Goal: Task Accomplishment & Management: Complete application form

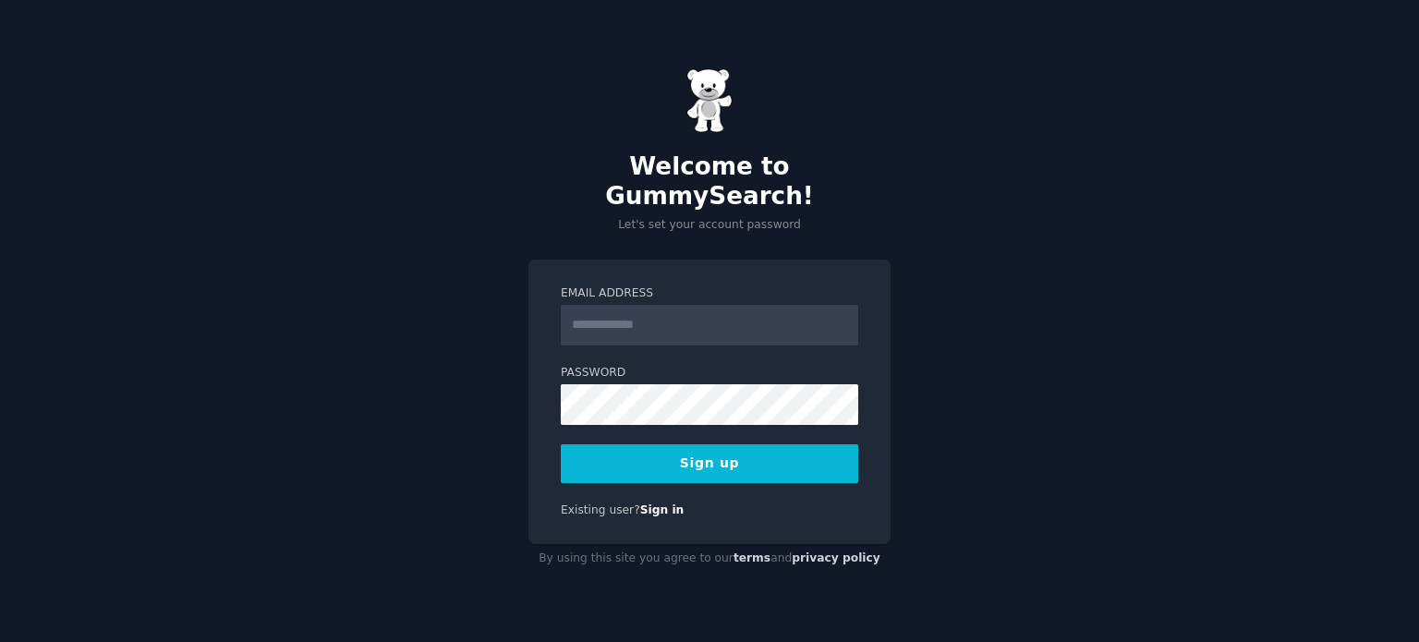
click at [696, 316] on input "Email Address" at bounding box center [710, 325] width 298 height 41
type input "**********"
click at [738, 447] on button "Sign up" at bounding box center [710, 463] width 298 height 39
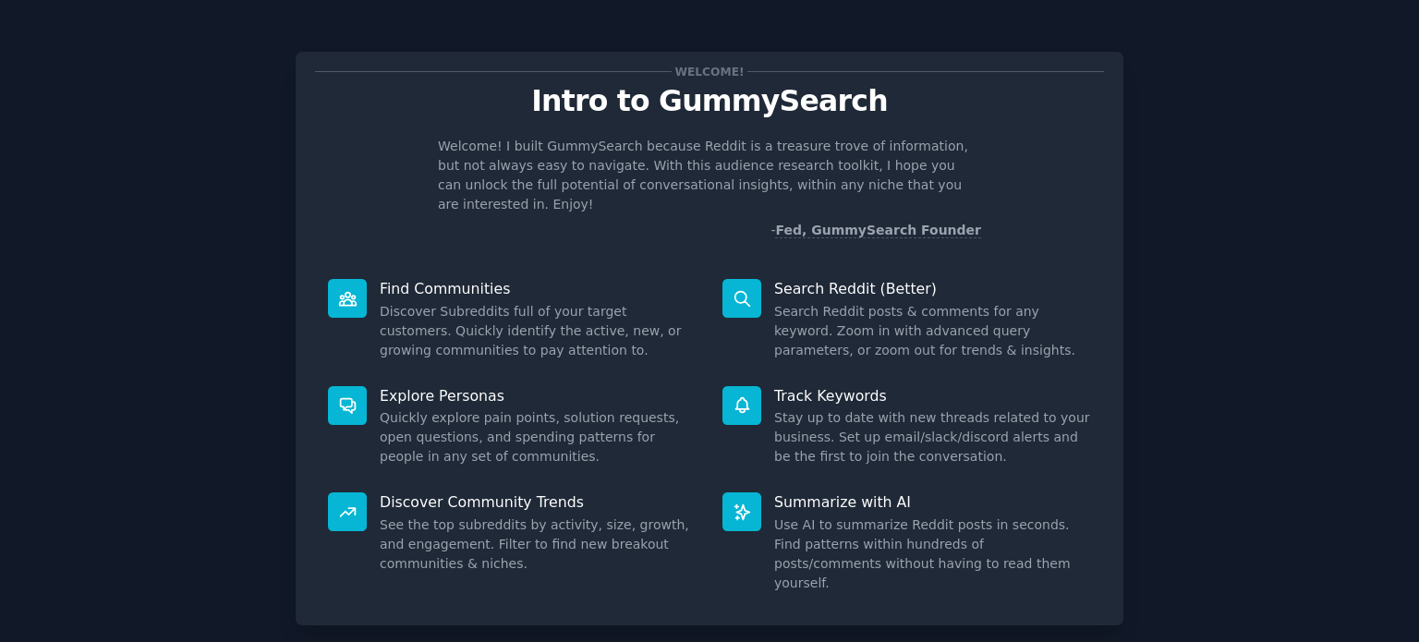
drag, startPoint x: 452, startPoint y: 295, endPoint x: 651, endPoint y: 283, distance: 200.0
click at [451, 302] on dd "Discover Subreddits full of your target customers. Quickly identify the active,…" at bounding box center [538, 331] width 317 height 58
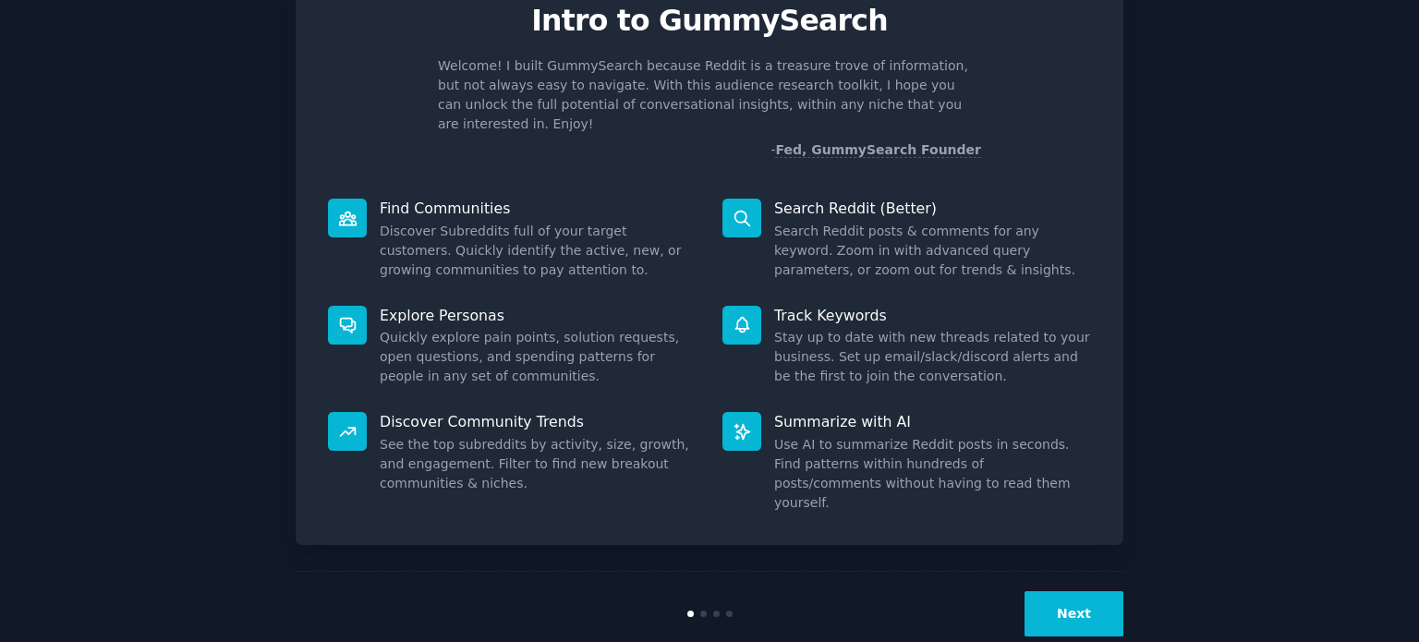
click at [1075, 591] on button "Next" at bounding box center [1074, 613] width 99 height 45
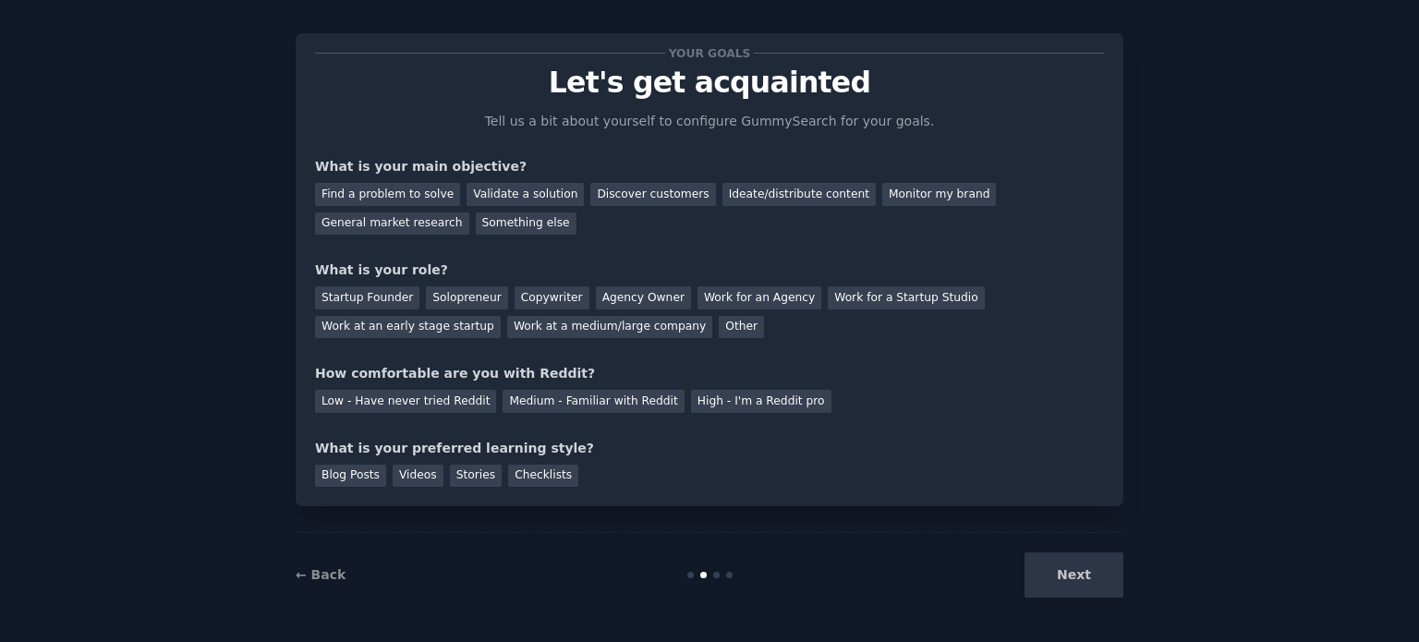
click at [1077, 576] on div "Next" at bounding box center [985, 575] width 276 height 45
click at [1076, 577] on div "Next" at bounding box center [985, 575] width 276 height 45
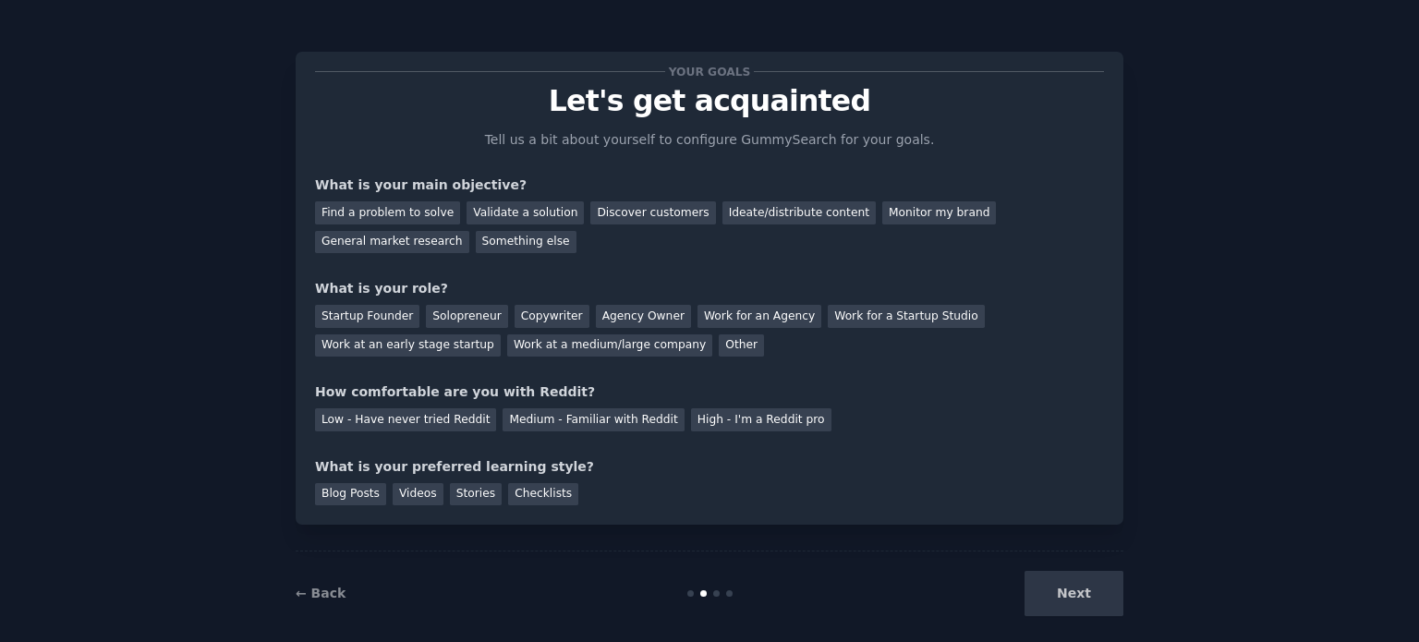
click at [1081, 595] on div "Next" at bounding box center [985, 593] width 276 height 45
click at [1071, 592] on div "Next" at bounding box center [985, 593] width 276 height 45
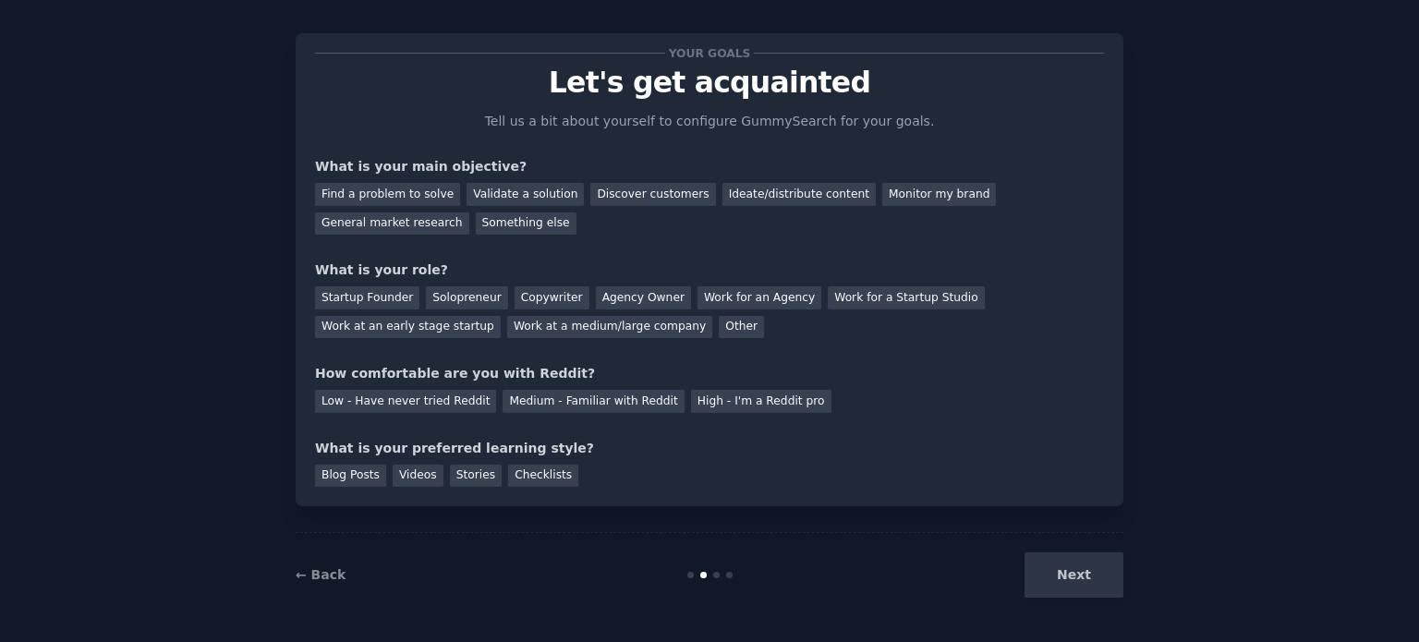
click at [1078, 568] on div "Next" at bounding box center [985, 575] width 276 height 45
drag, startPoint x: 1074, startPoint y: 571, endPoint x: 1308, endPoint y: 549, distance: 235.8
click at [1096, 568] on div "Next" at bounding box center [985, 575] width 276 height 45
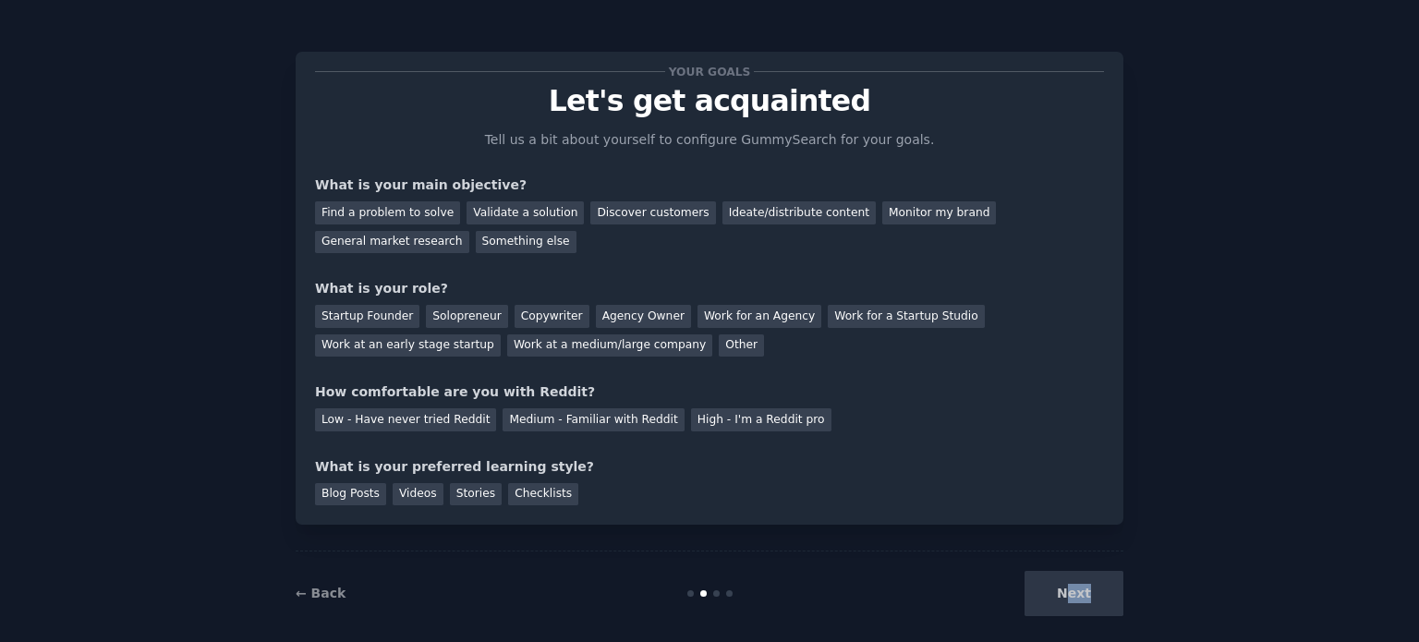
click at [1077, 597] on div "Next" at bounding box center [985, 593] width 276 height 45
click at [1077, 594] on div "Next" at bounding box center [985, 593] width 276 height 45
click at [1067, 593] on div "Next" at bounding box center [985, 593] width 276 height 45
click at [1056, 593] on div "Next" at bounding box center [985, 593] width 276 height 45
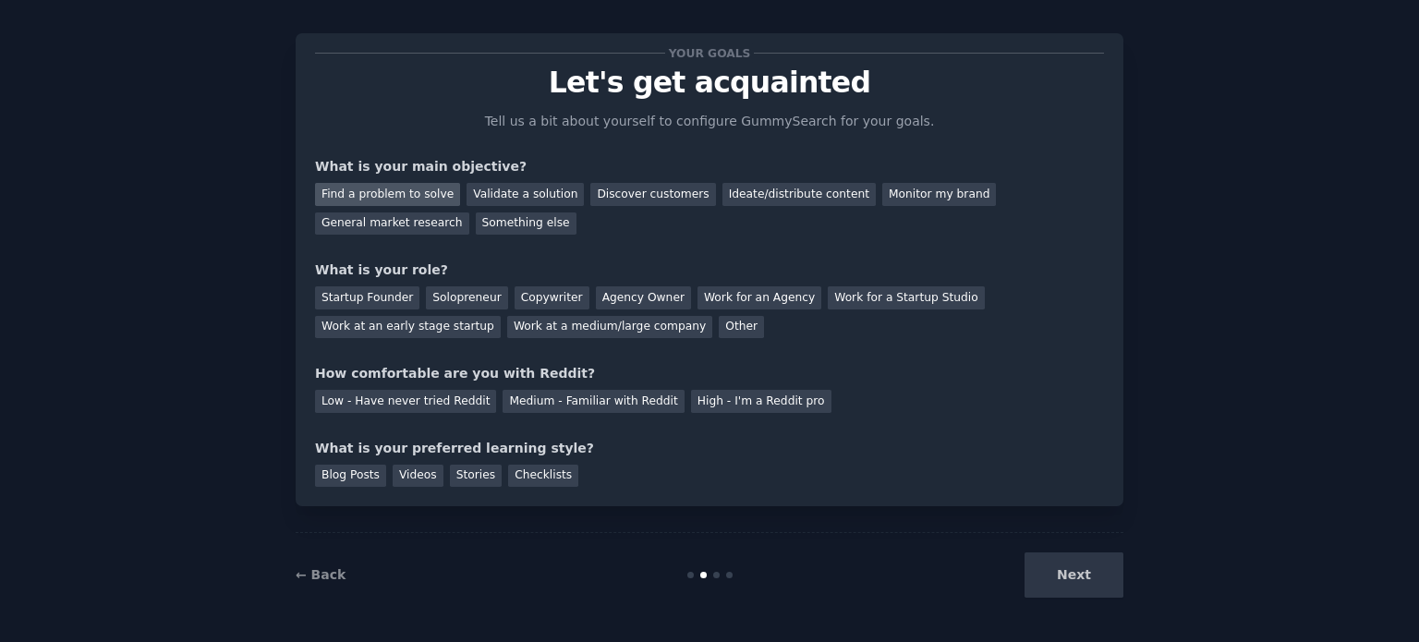
click at [395, 196] on div "Find a problem to solve" at bounding box center [387, 194] width 145 height 23
click at [1091, 579] on div "Next" at bounding box center [985, 575] width 276 height 45
click at [1068, 578] on div "Next" at bounding box center [985, 575] width 276 height 45
click at [440, 301] on div "Solopreneur" at bounding box center [466, 297] width 81 height 23
click at [525, 398] on div "Medium - Familiar with Reddit" at bounding box center [593, 401] width 181 height 23
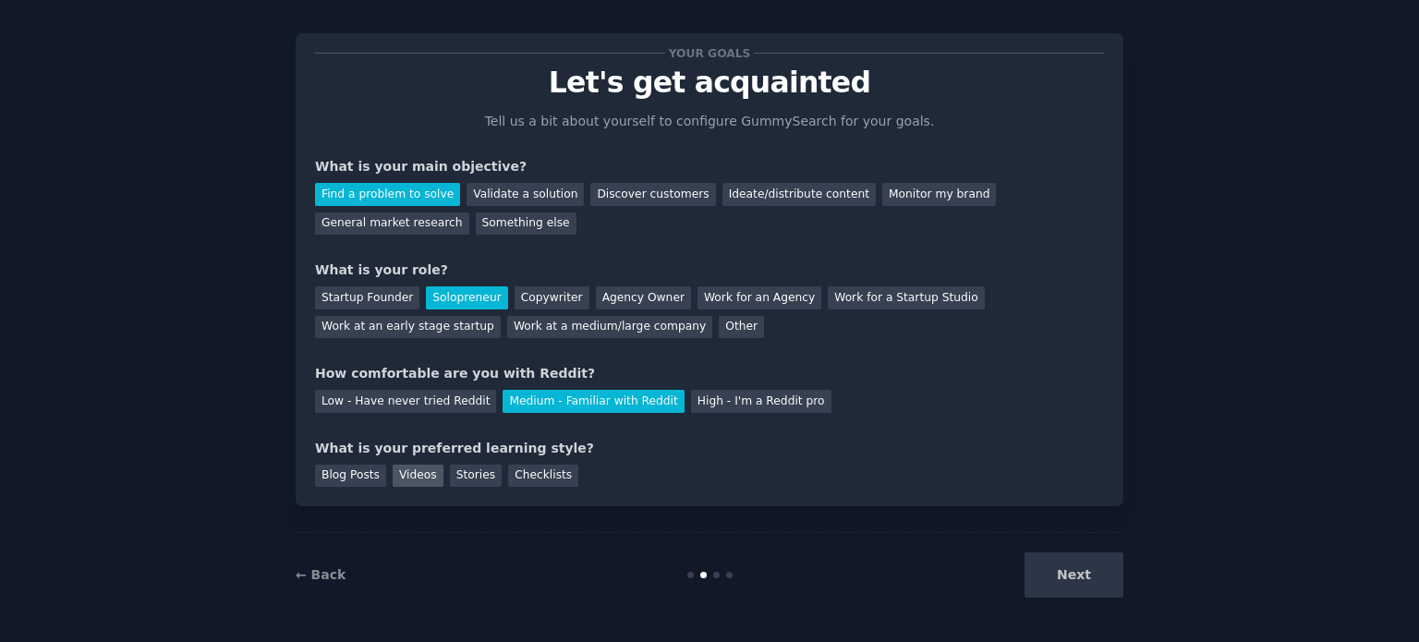
click at [416, 476] on div "Videos" at bounding box center [418, 476] width 51 height 23
click at [1068, 578] on button "Next" at bounding box center [1074, 575] width 99 height 45
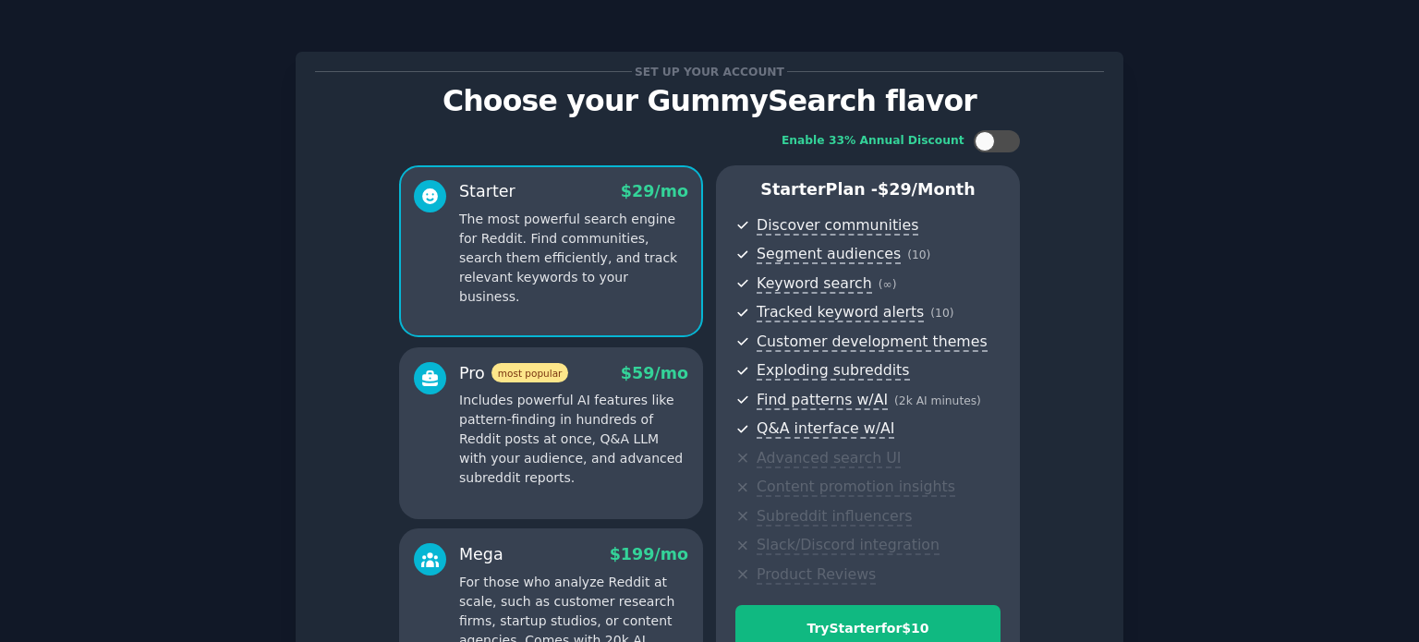
scroll to position [233, 0]
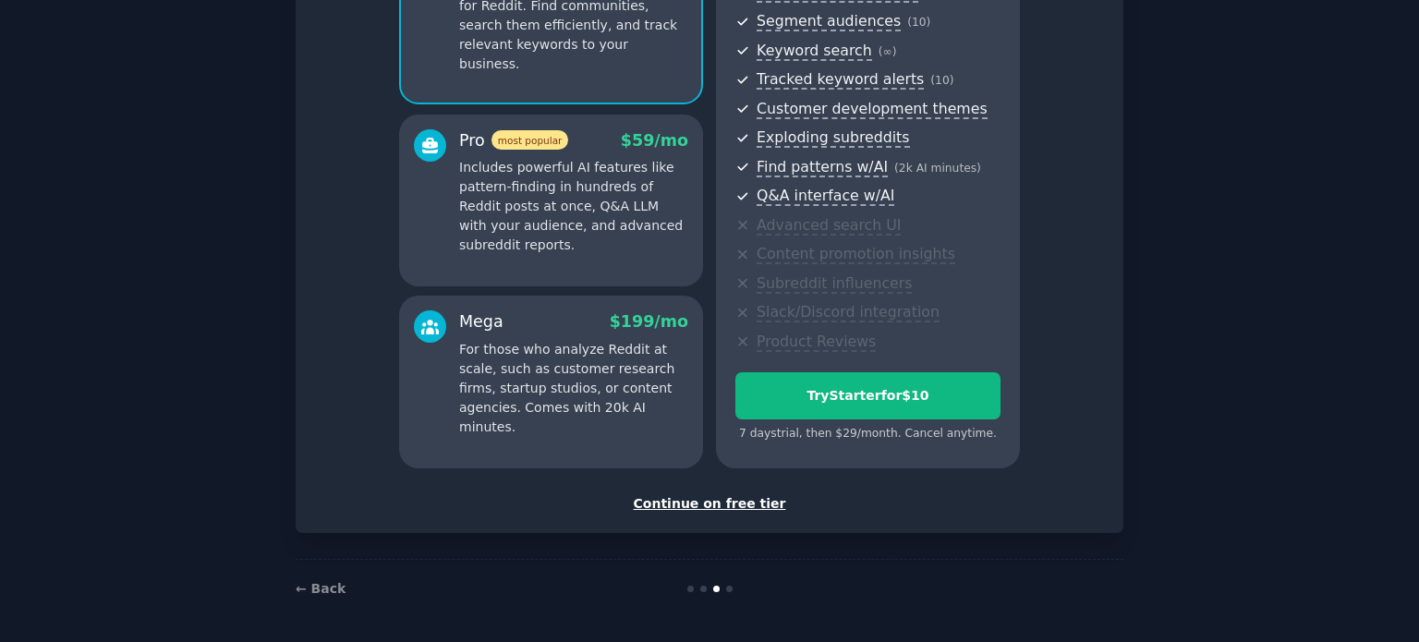
click at [687, 505] on div "Continue on free tier" at bounding box center [709, 503] width 789 height 19
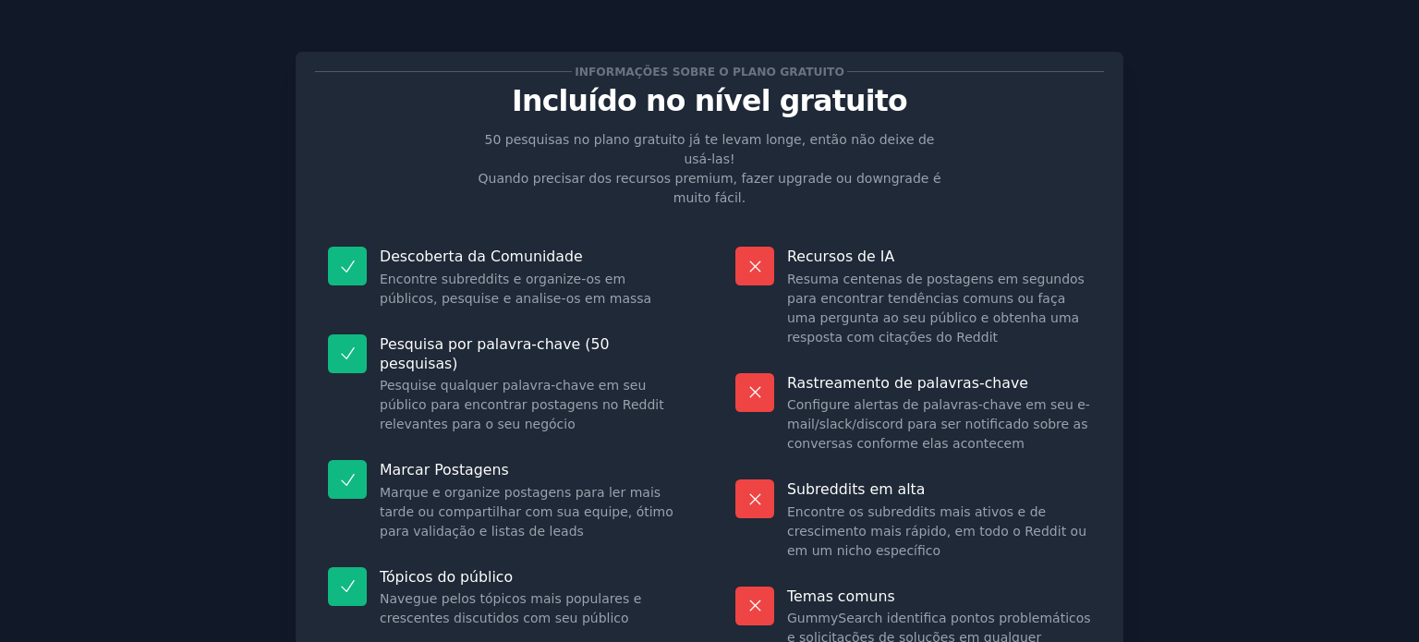
scroll to position [154, 0]
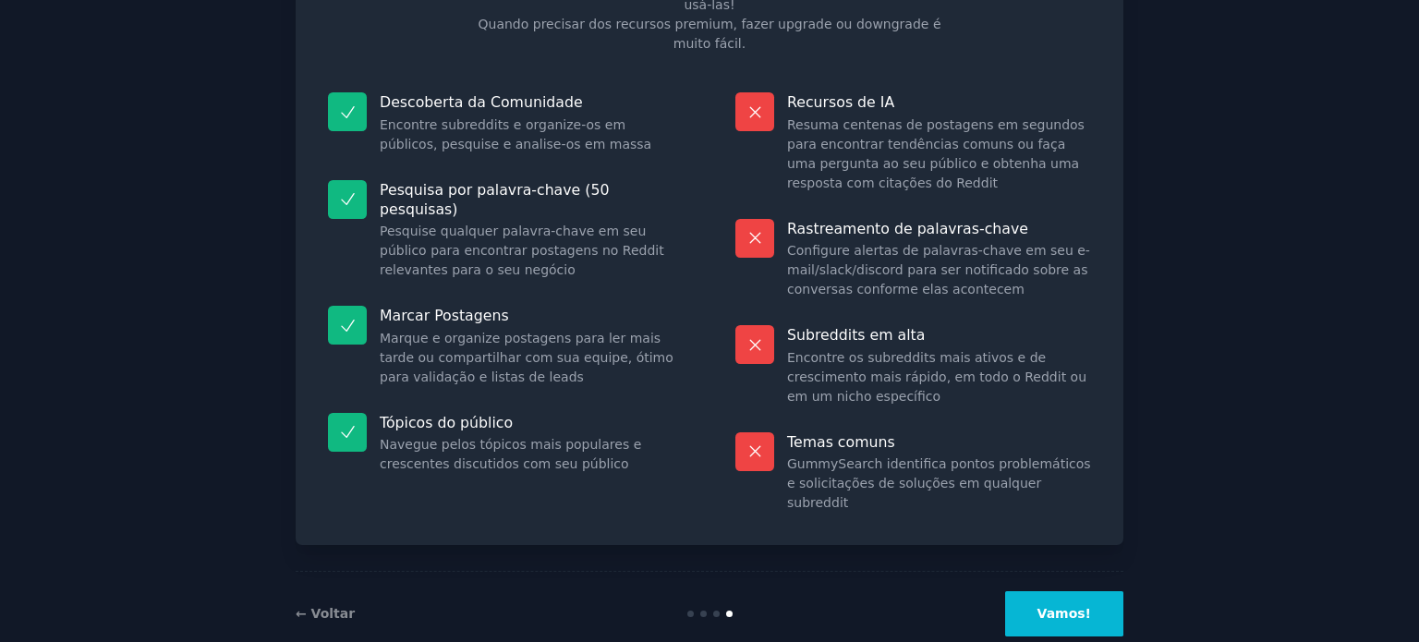
click at [1072, 606] on font "Vamos!" at bounding box center [1065, 613] width 54 height 15
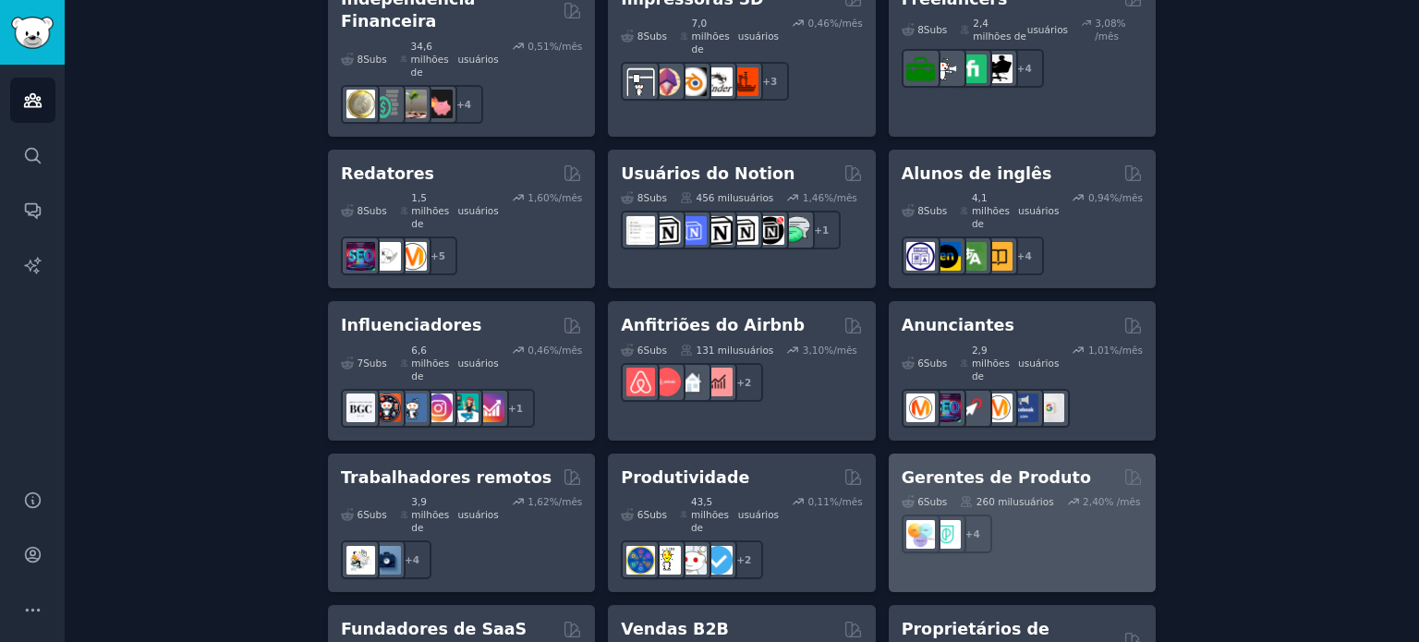
scroll to position [1688, 0]
